Goal: Transaction & Acquisition: Purchase product/service

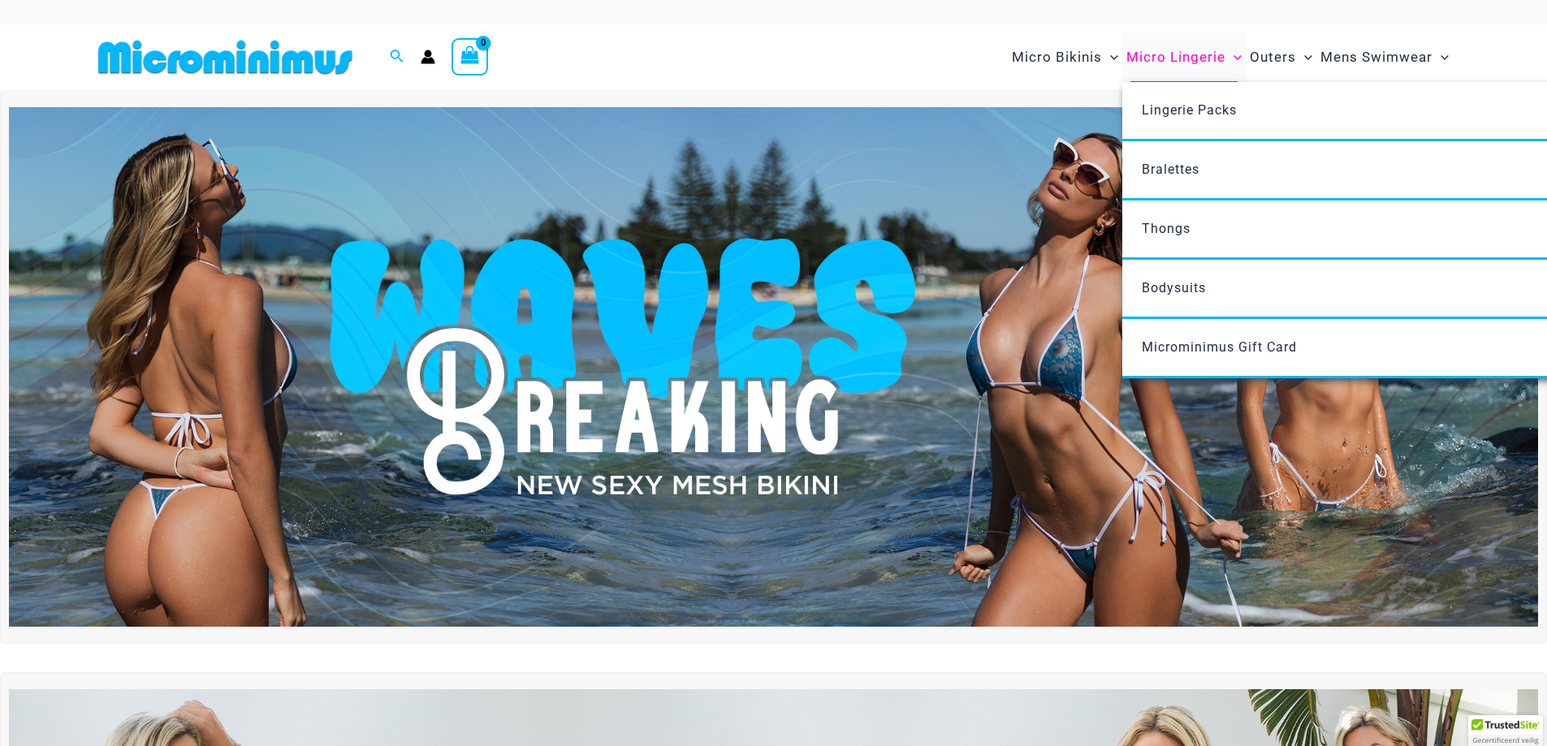
click at [1192, 58] on span "Micro Lingerie" at bounding box center [1175, 57] width 99 height 41
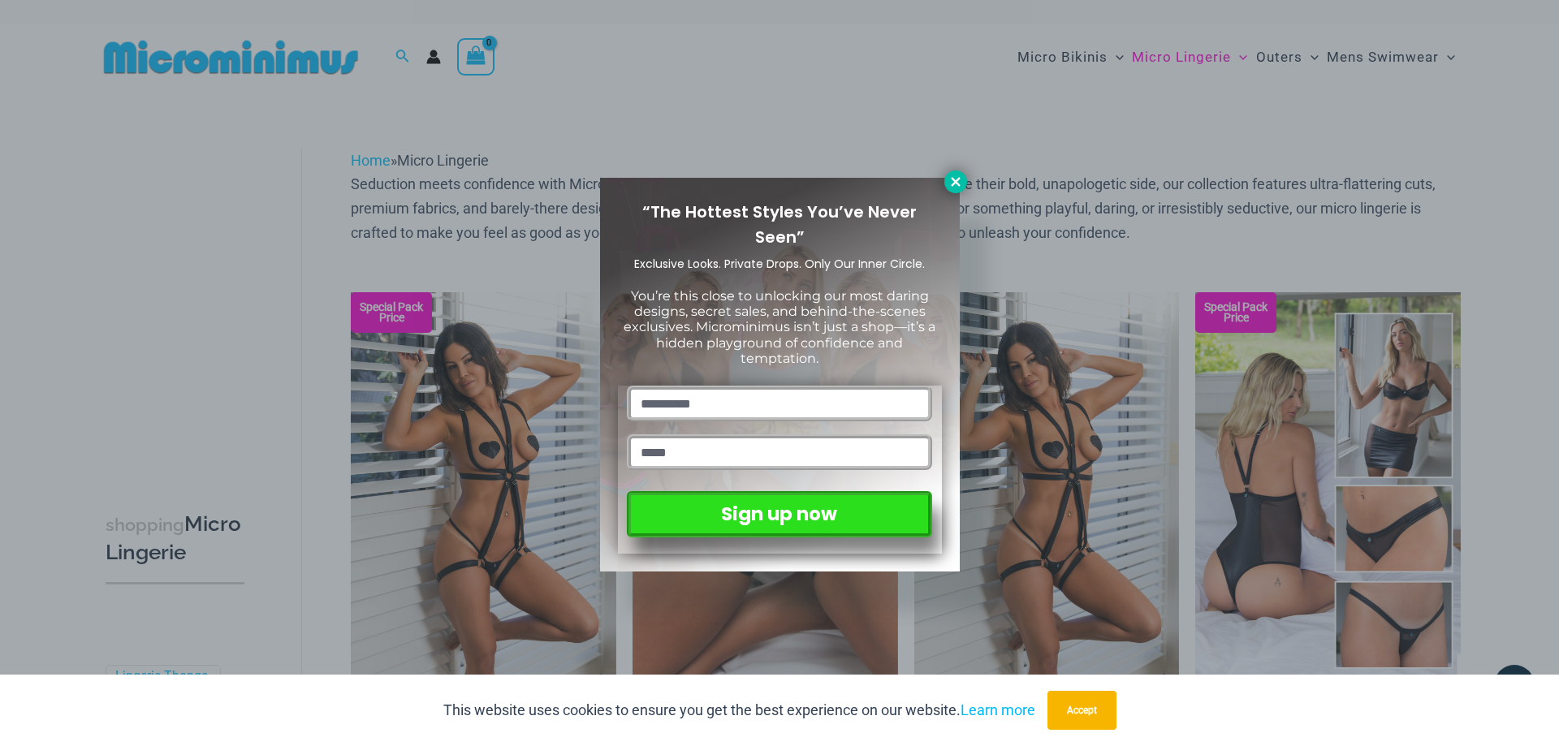
click at [957, 176] on icon at bounding box center [955, 182] width 15 height 15
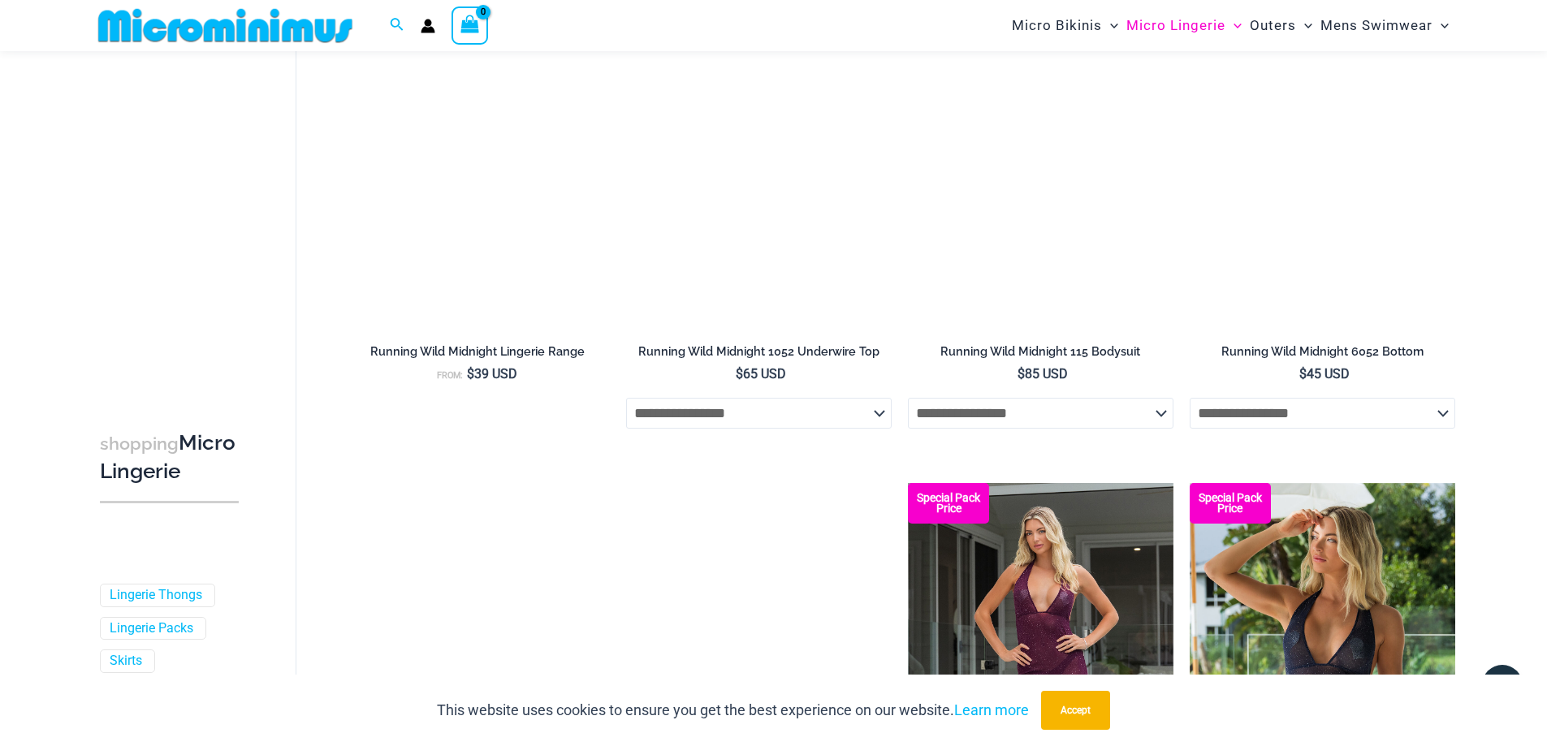
scroll to position [961, 0]
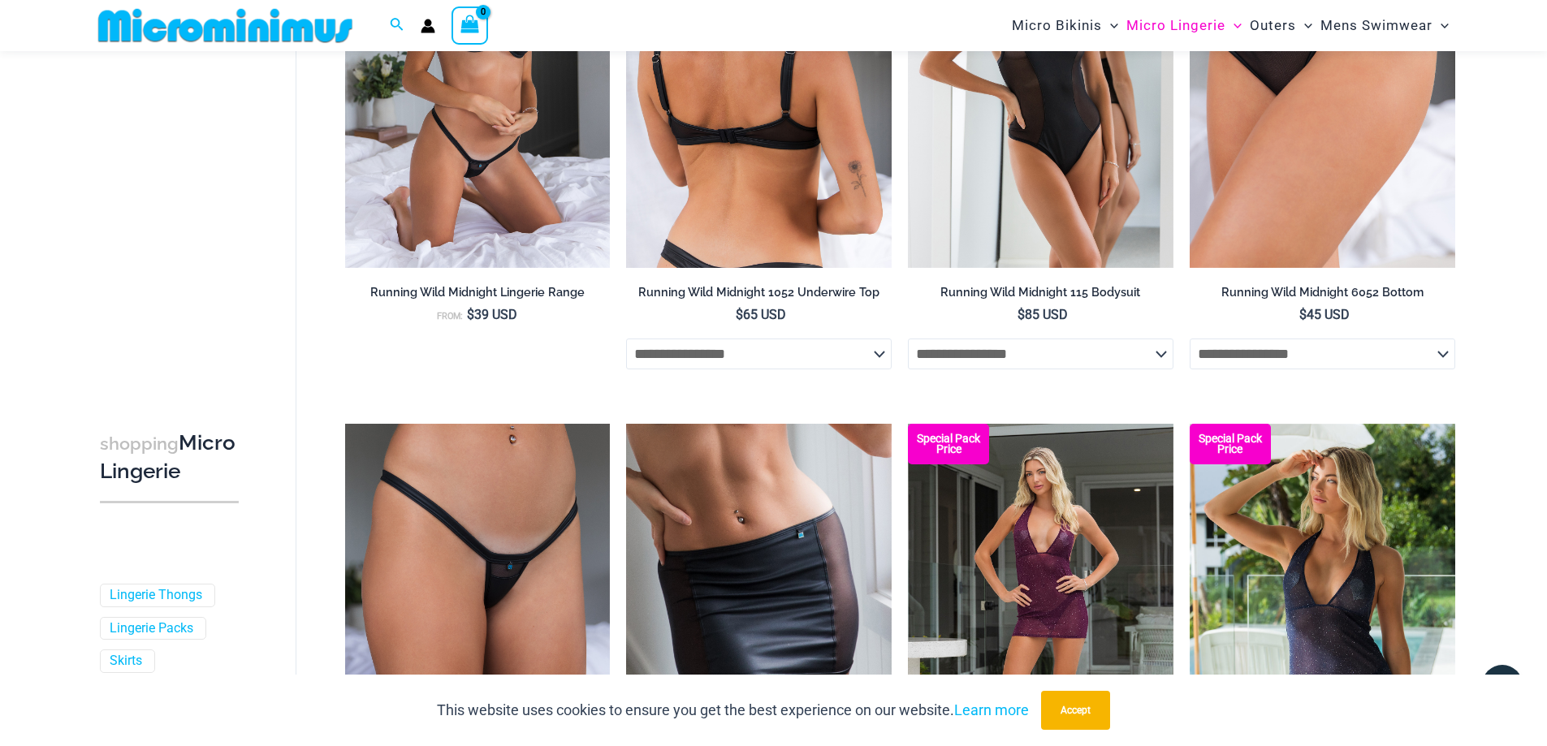
click at [718, 357] on select "**********" at bounding box center [758, 354] width 265 height 31
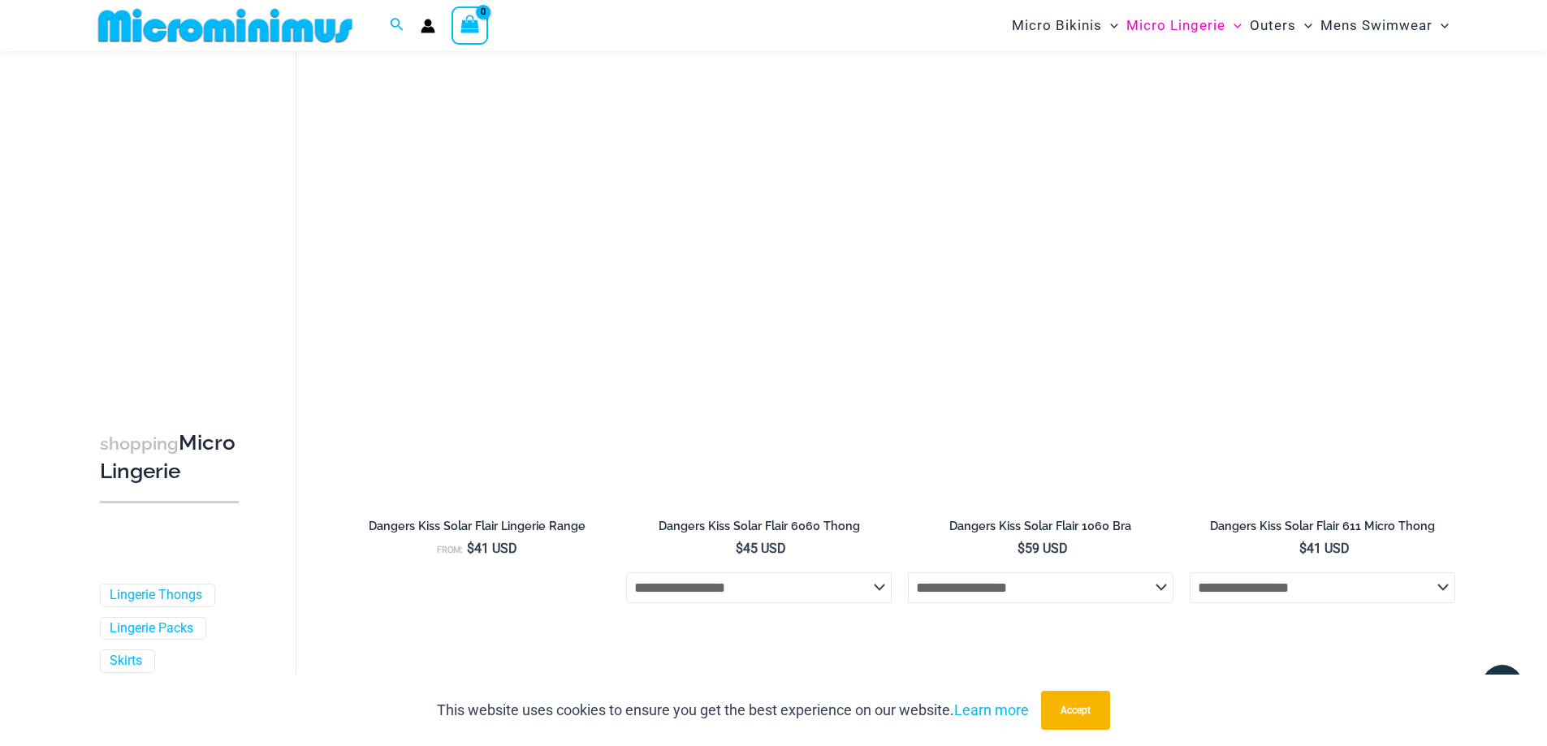
scroll to position [3478, 0]
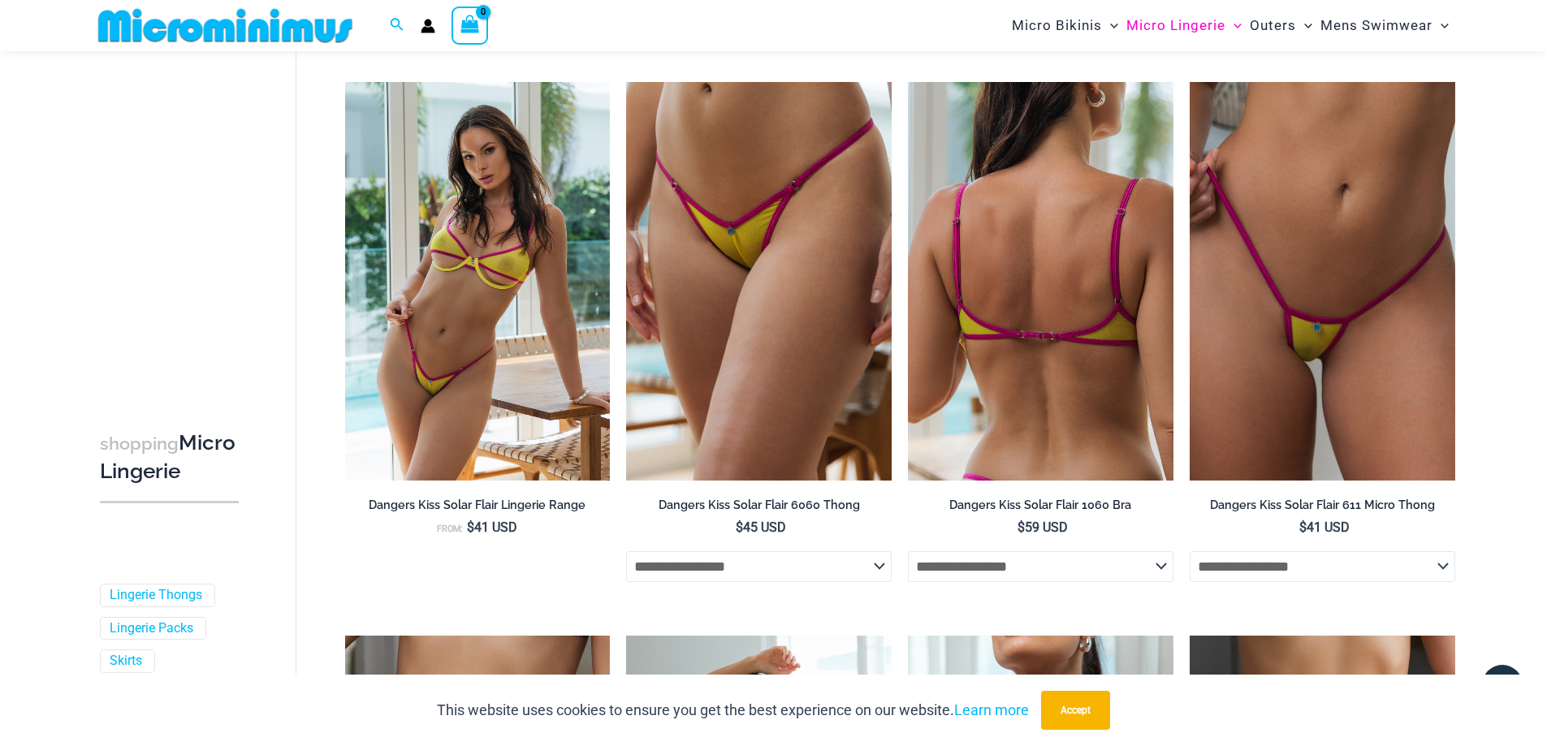
click at [1007, 330] on img at bounding box center [1040, 281] width 265 height 398
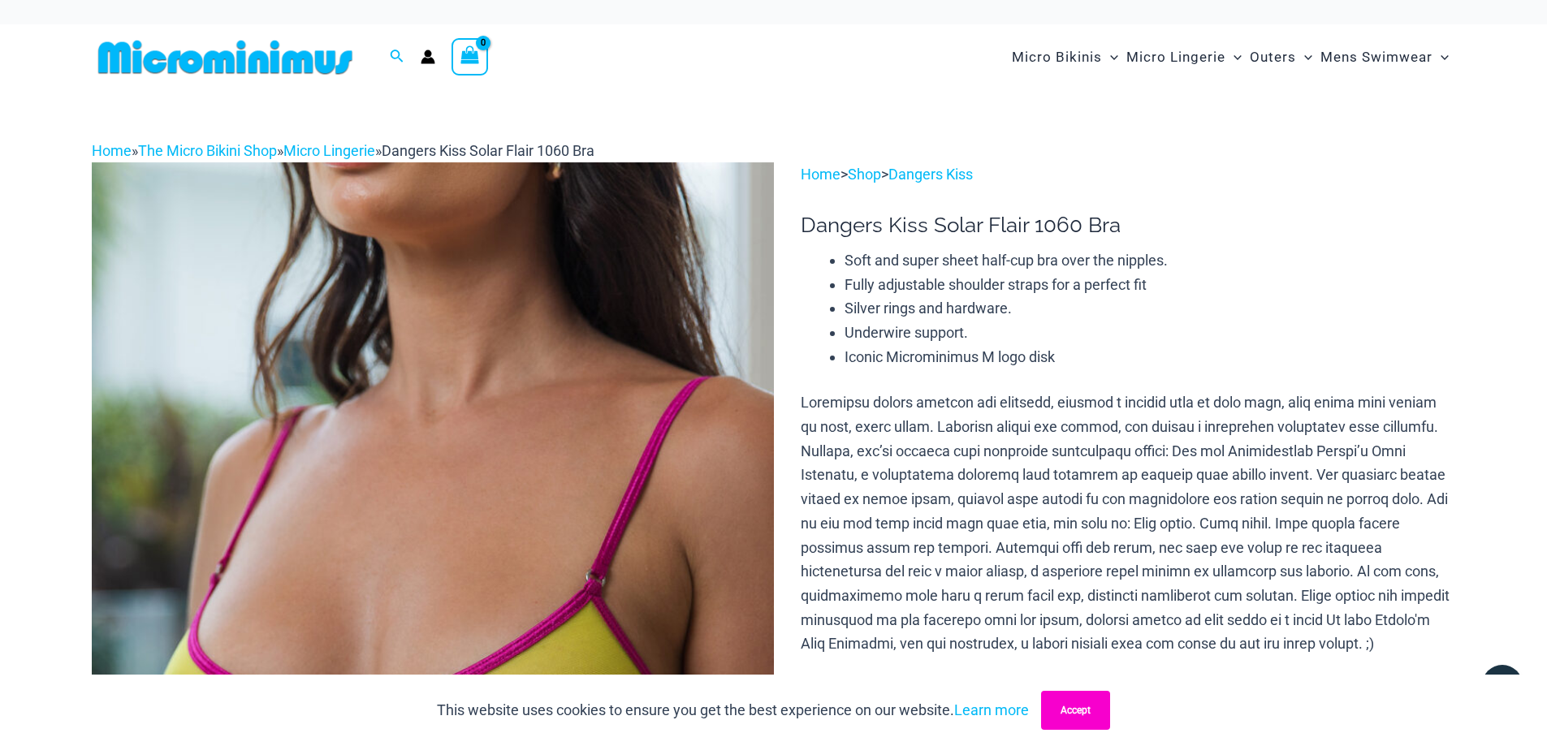
click at [1072, 713] on button "Accept" at bounding box center [1075, 710] width 69 height 39
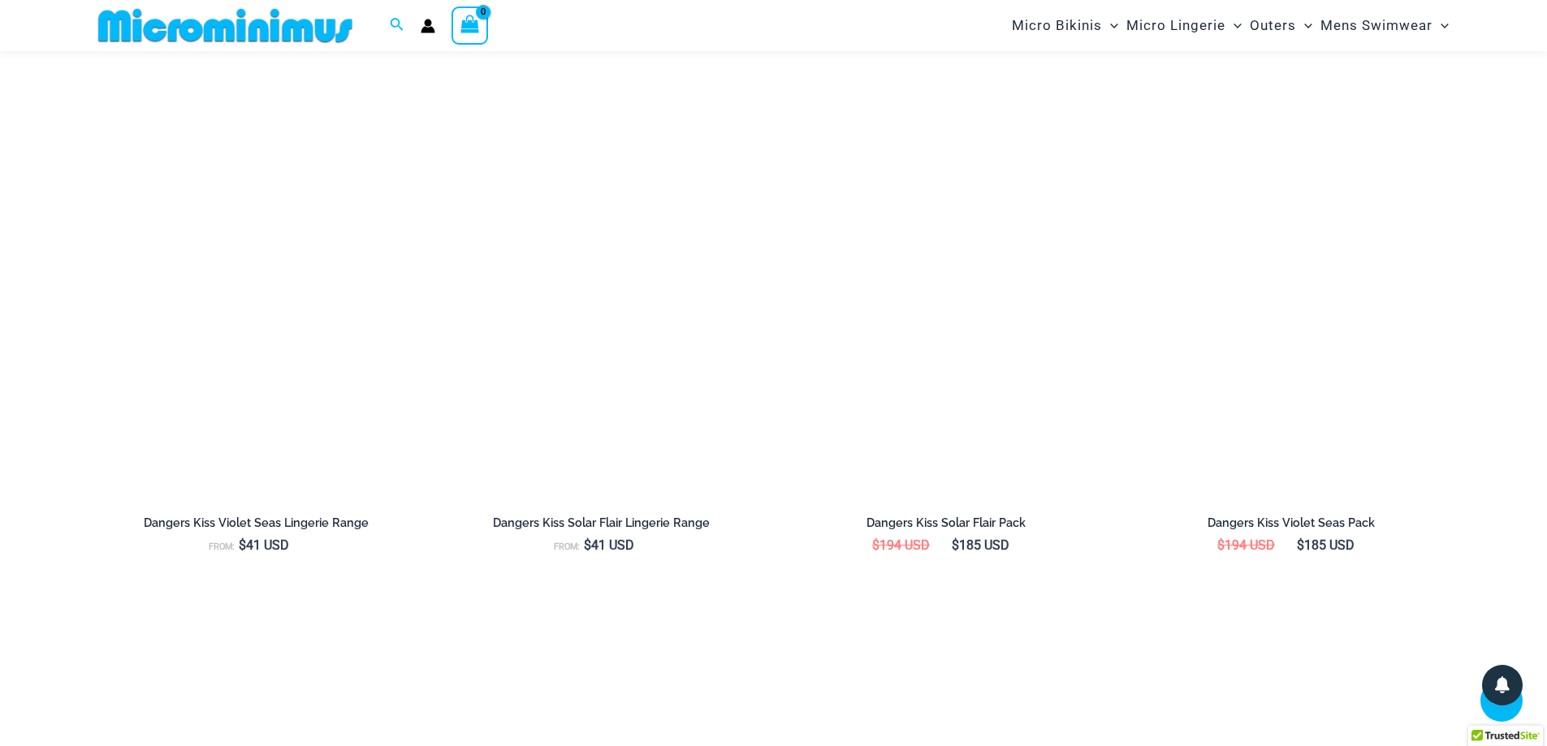
scroll to position [2258, 0]
